Goal: Task Accomplishment & Management: Use online tool/utility

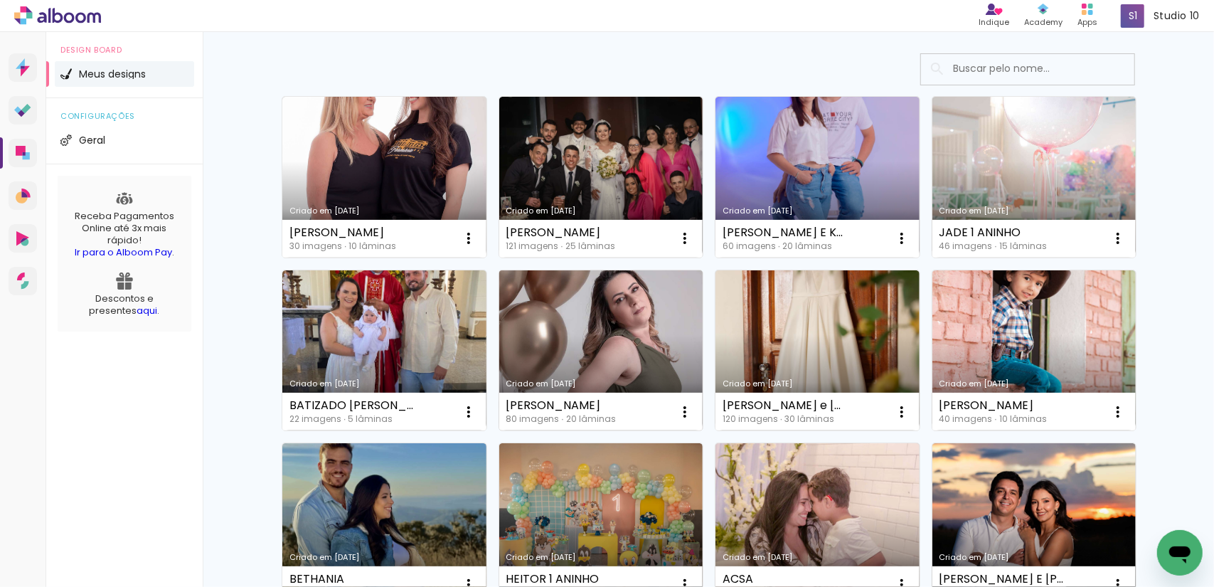
scroll to position [71, 0]
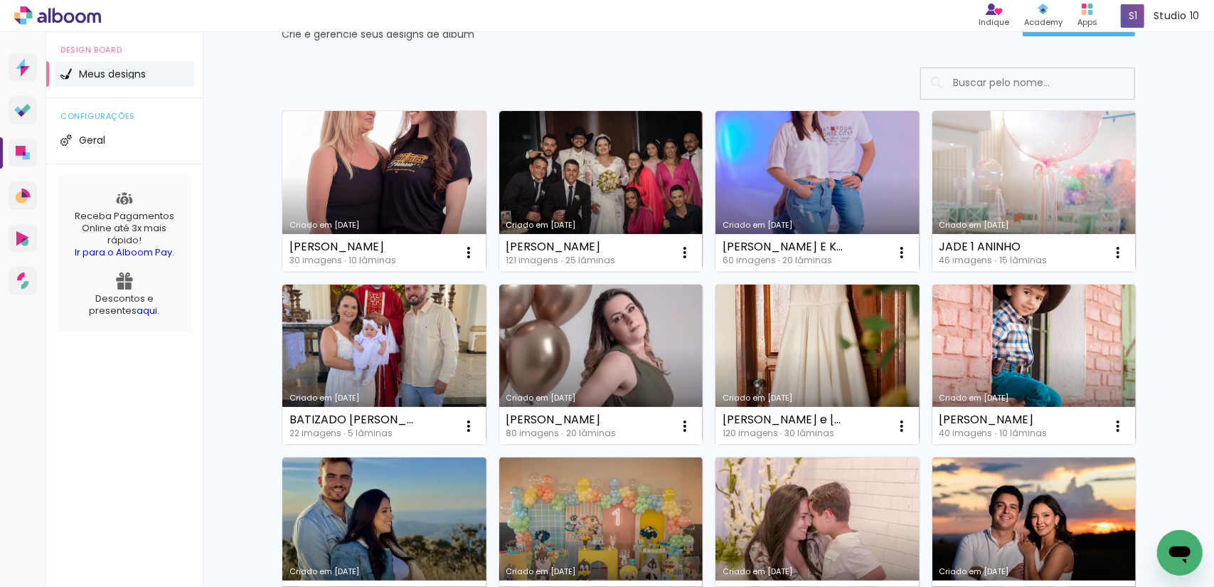
click at [828, 339] on link "Criado em [DATE]" at bounding box center [818, 365] width 204 height 161
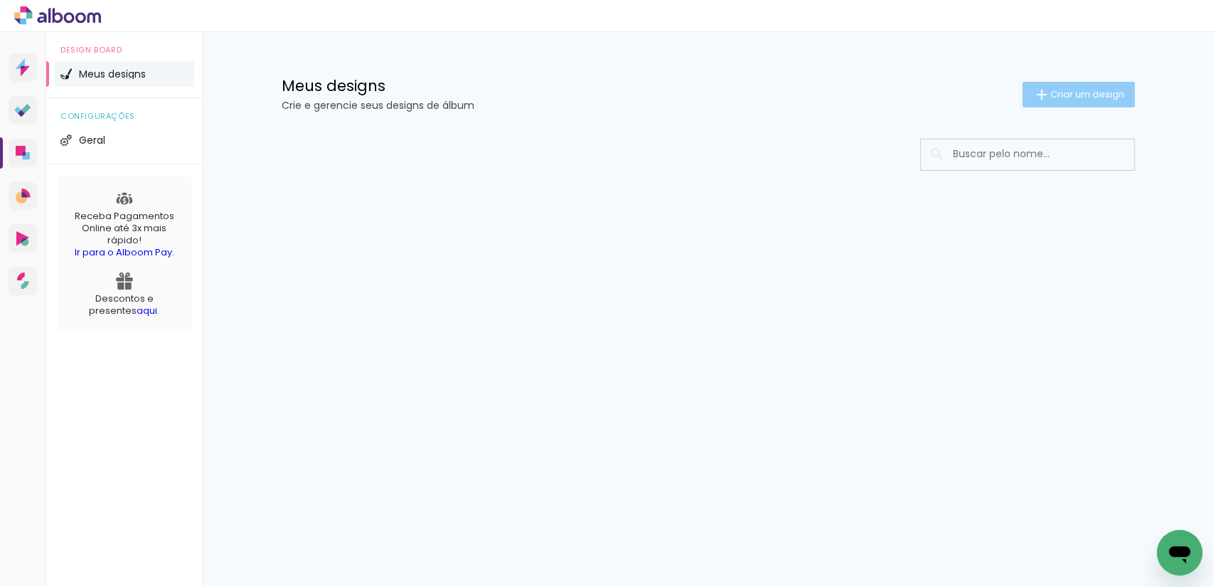
click at [1113, 97] on span "Criar um design" at bounding box center [1088, 94] width 74 height 9
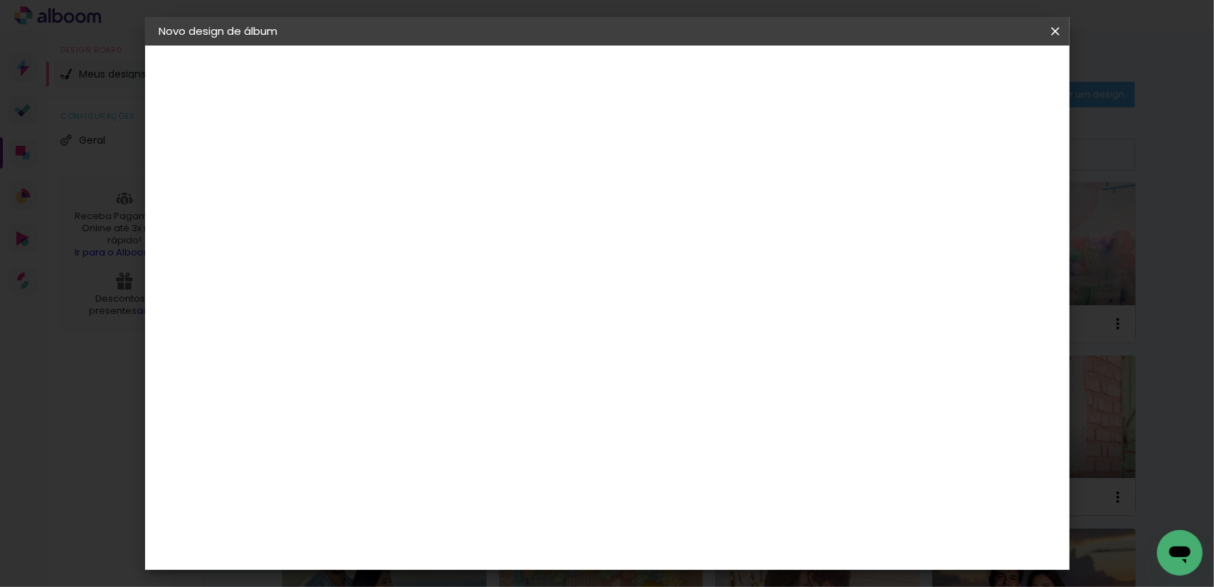
click at [392, 193] on input at bounding box center [392, 191] width 0 height 22
type input "jhessy e [PERSON_NAME]"
type paper-input "jhessy e [PERSON_NAME]"
click at [0, 0] on slot "Avançar" at bounding box center [0, 0] width 0 height 0
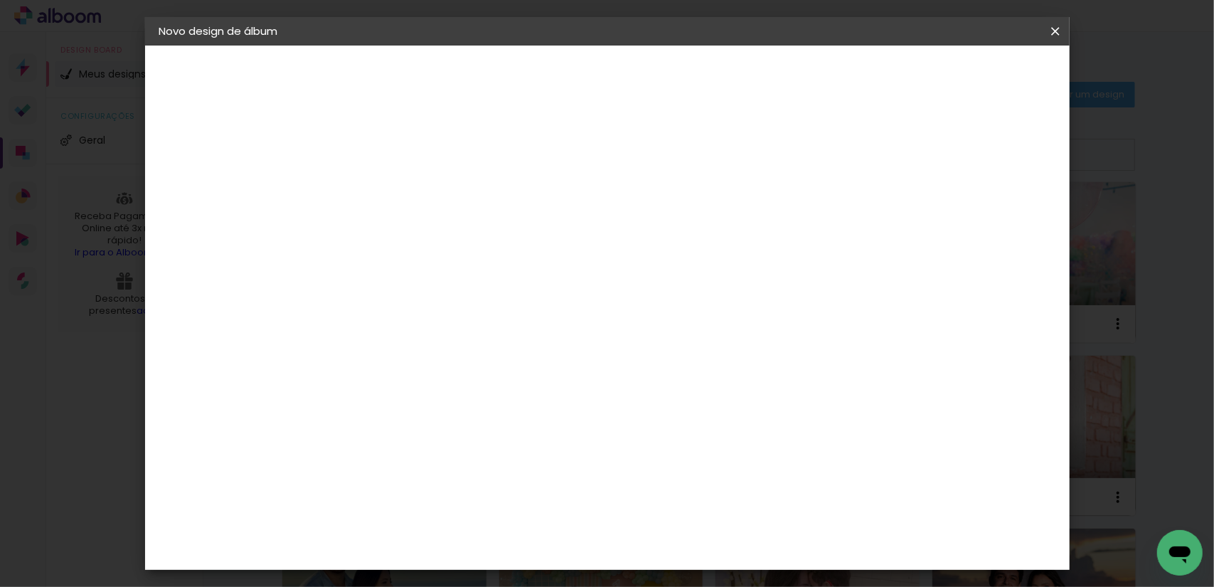
drag, startPoint x: 455, startPoint y: 314, endPoint x: 827, endPoint y: 196, distance: 390.4
click at [0, 0] on slot "Avançar" at bounding box center [0, 0] width 0 height 0
click at [488, 568] on span "40 × 40" at bounding box center [455, 582] width 66 height 29
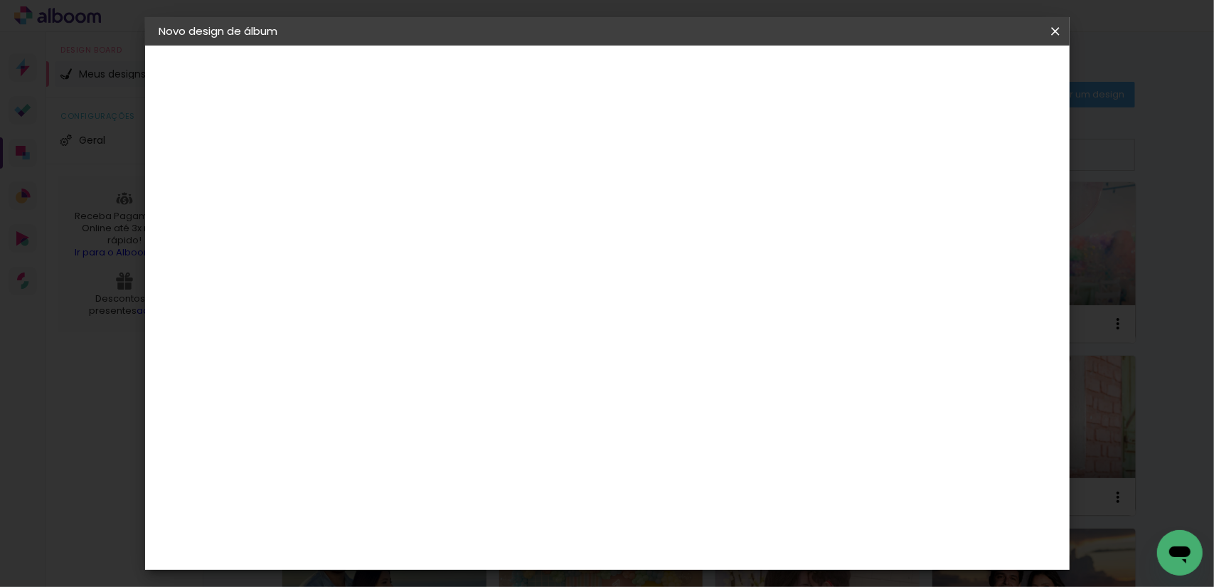
click at [0, 0] on slot "Avançar" at bounding box center [0, 0] width 0 height 0
click at [966, 75] on span "Iniciar design" at bounding box center [933, 75] width 65 height 10
